Goal: Use online tool/utility: Utilize a website feature to perform a specific function

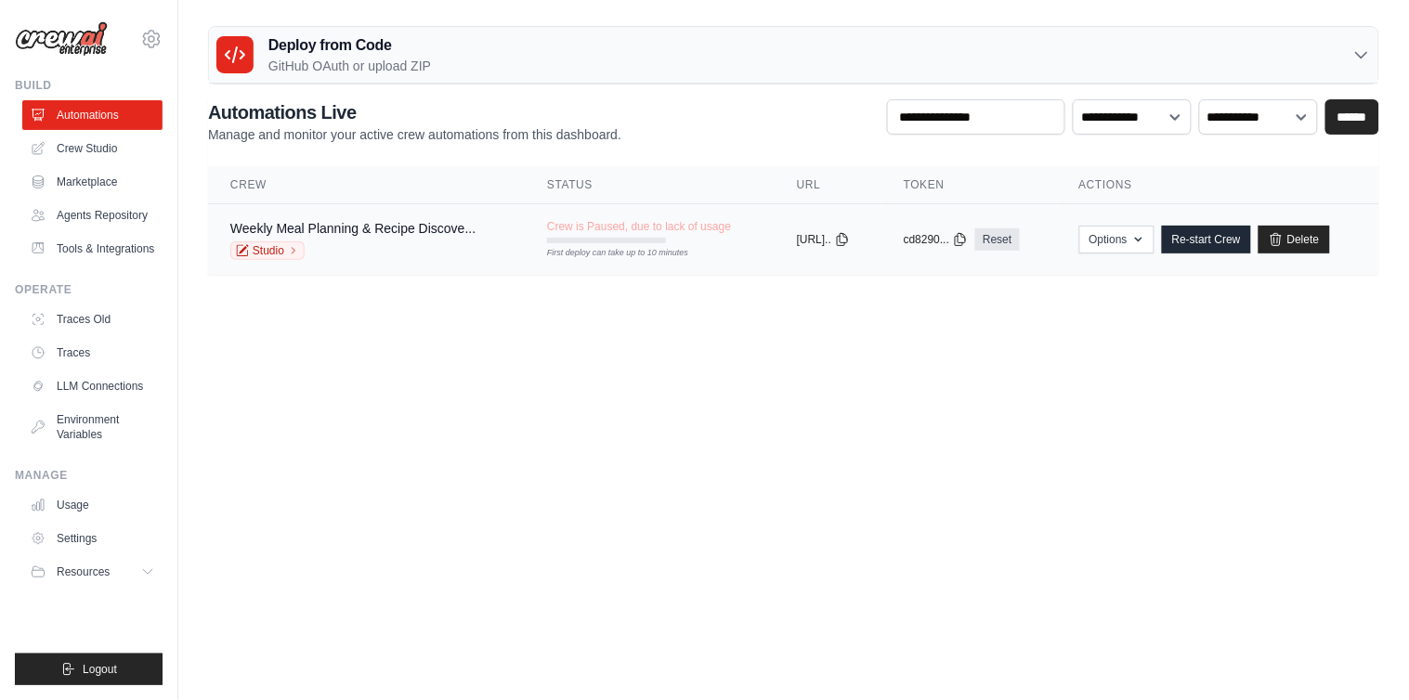
click at [657, 261] on tr "Weekly Meal Planning & Recipe Discove... Studio Crew is Paused, due to lack of …" at bounding box center [793, 240] width 1171 height 72
click at [829, 234] on button "https://weekly-m..." at bounding box center [823, 238] width 53 height 15
click at [350, 240] on div "Weekly Meal Planning & Recipe Discove... Studio" at bounding box center [352, 239] width 245 height 41
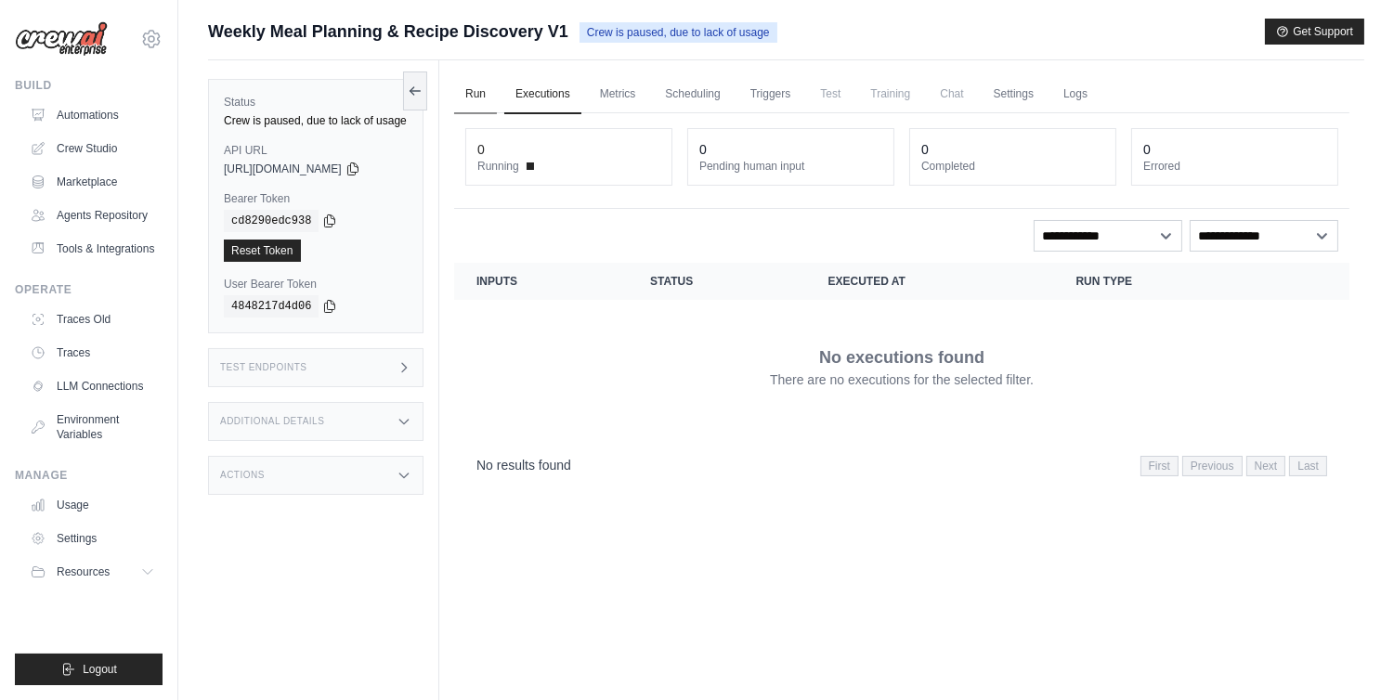
click at [468, 100] on link "Run" at bounding box center [475, 94] width 43 height 39
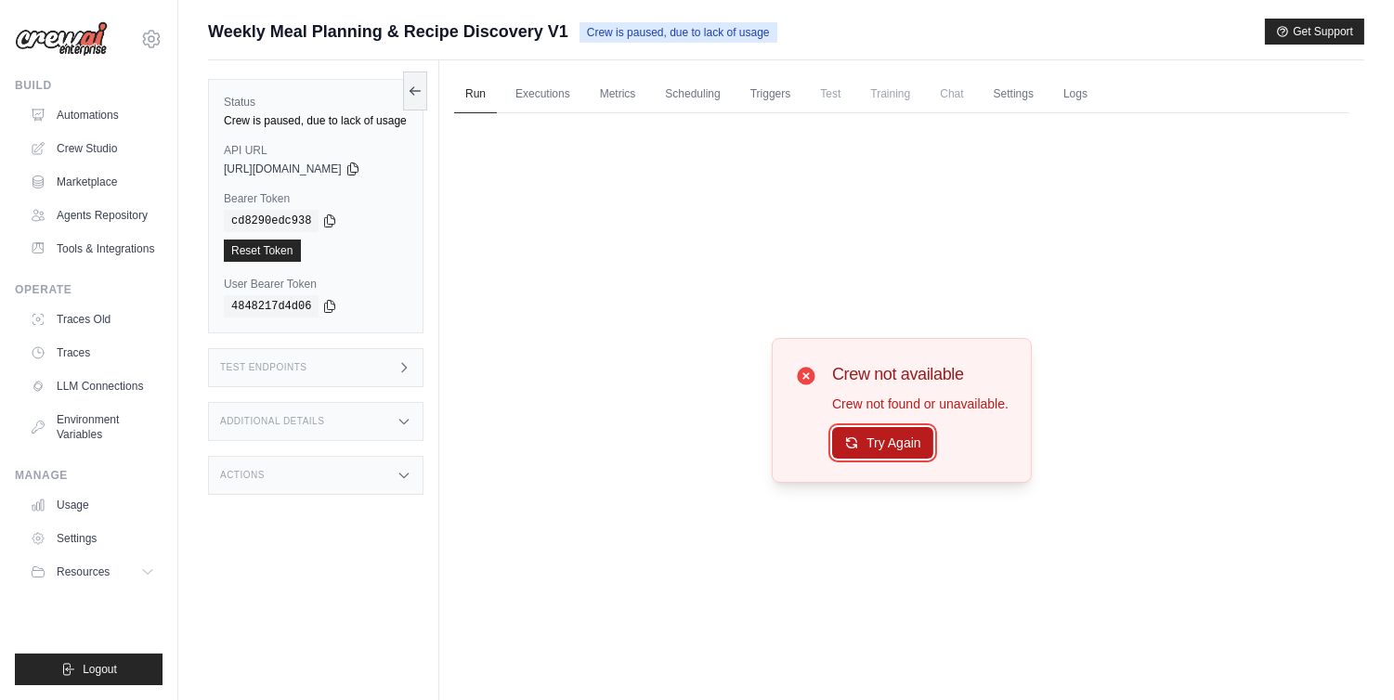
click at [897, 437] on button "Try Again" at bounding box center [882, 443] width 101 height 32
click at [897, 437] on button "Try Again" at bounding box center [882, 444] width 101 height 32
